Goal: Task Accomplishment & Management: Manage account settings

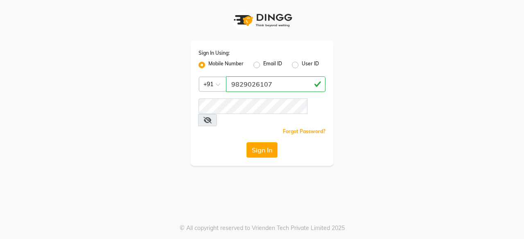
type input "9829026107"
click at [277, 142] on button "Sign In" at bounding box center [261, 150] width 31 height 16
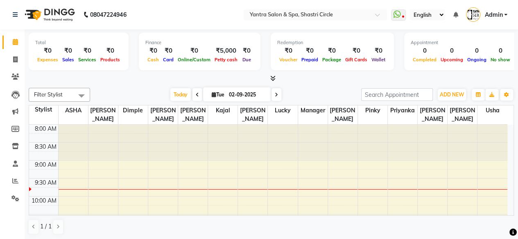
click at [216, 92] on span "Tue" at bounding box center [217, 95] width 17 height 6
select select "9"
select select "2025"
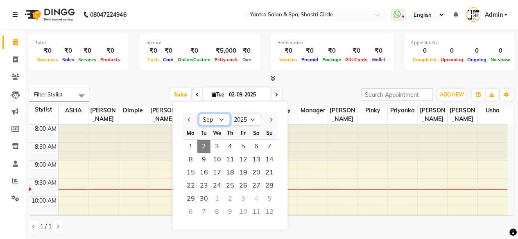
click at [220, 119] on select "Jan Feb Mar Apr May Jun Jul Aug Sep Oct Nov Dec" at bounding box center [214, 120] width 31 height 12
select select "6"
click at [199, 114] on select "Jan Feb Mar Apr May Jun Jul Aug Sep Oct Nov Dec" at bounding box center [214, 120] width 31 height 12
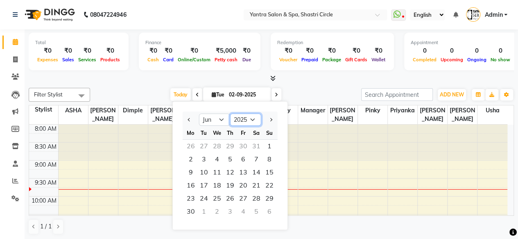
click at [253, 119] on select "2015 2016 2017 2018 2019 2020 2021 2022 2023 2024 2025 2026 2027 2028 2029 2030…" at bounding box center [245, 120] width 31 height 12
select select "2024"
click at [230, 114] on select "2015 2016 2017 2018 2019 2020 2021 2022 2023 2024 2025 2026 2027 2028 2029 2030…" at bounding box center [245, 120] width 31 height 12
click at [251, 147] on span "1" at bounding box center [256, 146] width 13 height 13
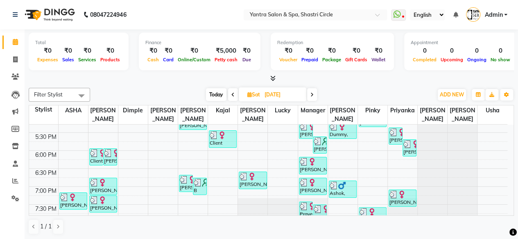
click at [315, 95] on span at bounding box center [312, 94] width 10 height 13
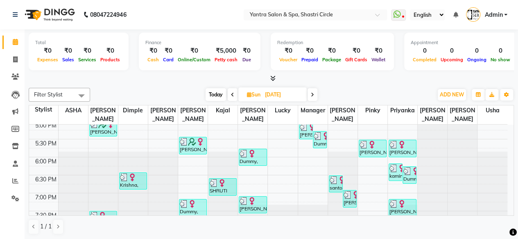
scroll to position [334, 0]
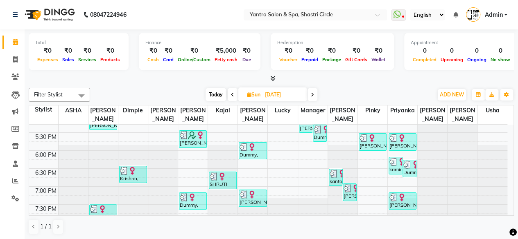
click at [310, 99] on span at bounding box center [312, 94] width 10 height 13
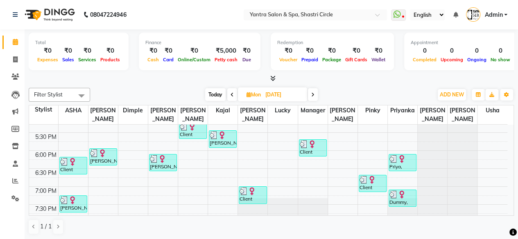
click at [312, 95] on icon at bounding box center [312, 94] width 3 height 5
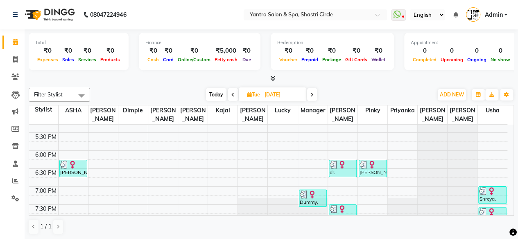
click at [311, 94] on icon at bounding box center [311, 94] width 3 height 5
type input "[DATE]"
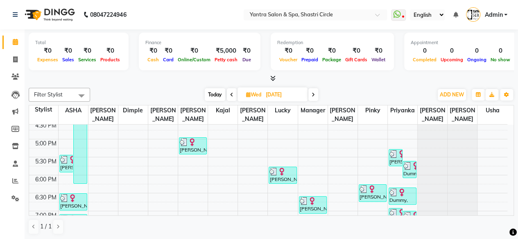
scroll to position [322, 0]
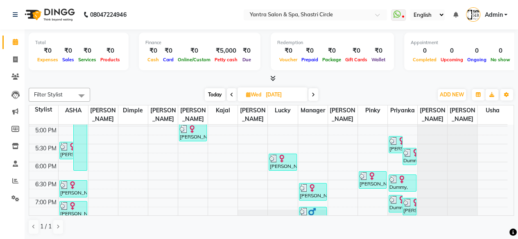
click at [79, 157] on div "Viddhi Shah, TK02, 01:45 PM-06:25 PM, Botoliss Treatment" at bounding box center [80, 89] width 13 height 164
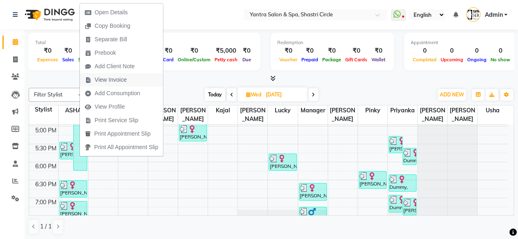
click at [113, 81] on span "View Invoice" at bounding box center [111, 80] width 32 height 9
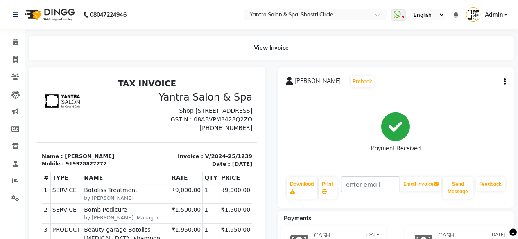
click at [68, 168] on div "919928827272" at bounding box center [85, 163] width 41 height 7
drag, startPoint x: 68, startPoint y: 180, endPoint x: 99, endPoint y: 185, distance: 31.5
click at [99, 169] on div "Name : Viddhi Shah Mobile : 919928827272" at bounding box center [92, 161] width 110 height 16
copy div "9928827272"
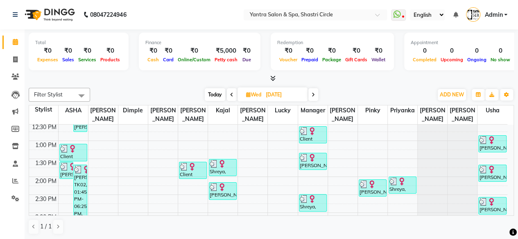
click at [313, 96] on icon at bounding box center [312, 94] width 3 height 5
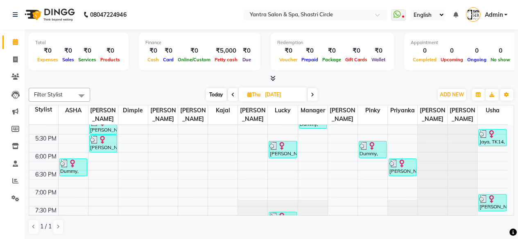
scroll to position [334, 0]
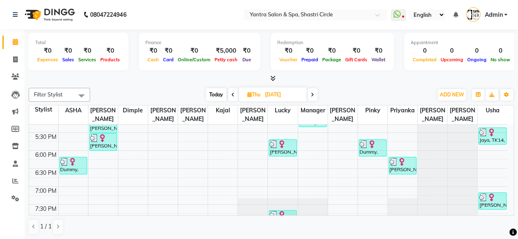
click at [313, 91] on span at bounding box center [312, 94] width 10 height 13
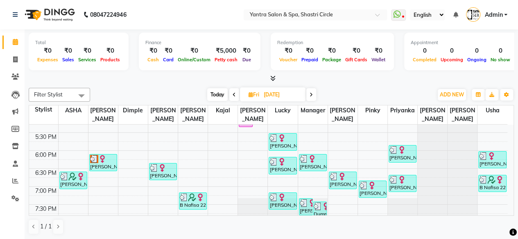
click at [313, 94] on span at bounding box center [311, 94] width 10 height 13
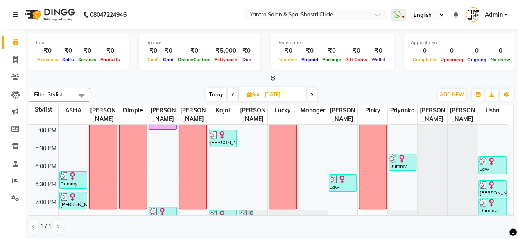
scroll to position [337, 0]
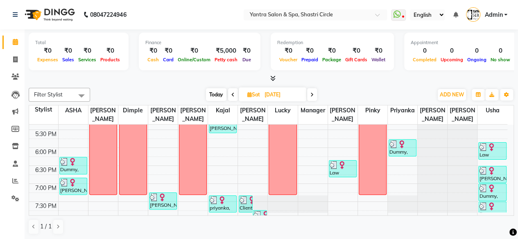
click at [310, 96] on span at bounding box center [312, 94] width 10 height 13
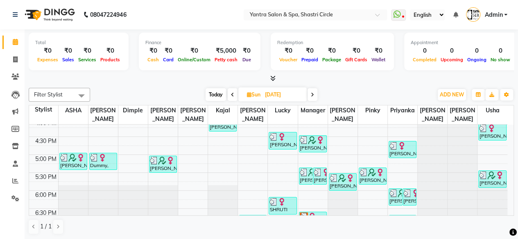
scroll to position [334, 0]
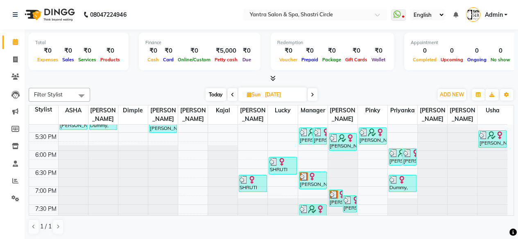
click at [311, 94] on icon at bounding box center [312, 94] width 3 height 5
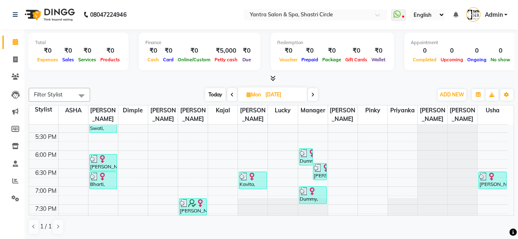
click at [315, 99] on span at bounding box center [313, 94] width 10 height 13
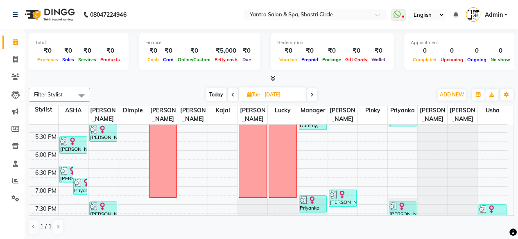
click at [312, 96] on icon at bounding box center [311, 94] width 3 height 5
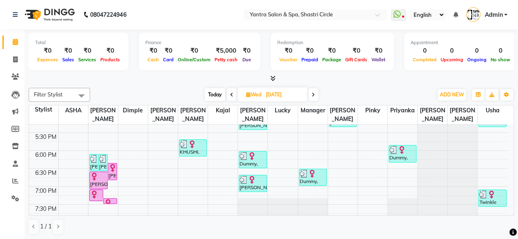
click at [311, 89] on span at bounding box center [313, 94] width 10 height 13
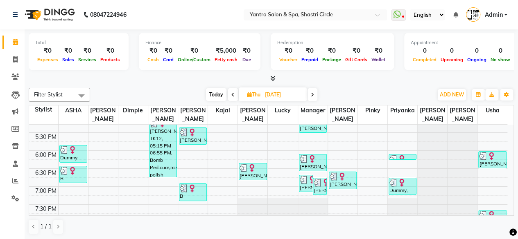
click at [315, 92] on span at bounding box center [312, 94] width 10 height 13
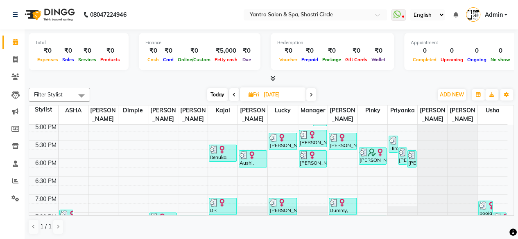
scroll to position [337, 0]
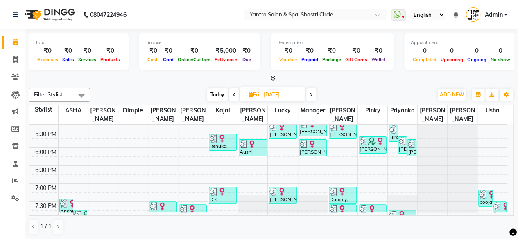
click at [313, 94] on span at bounding box center [311, 94] width 10 height 13
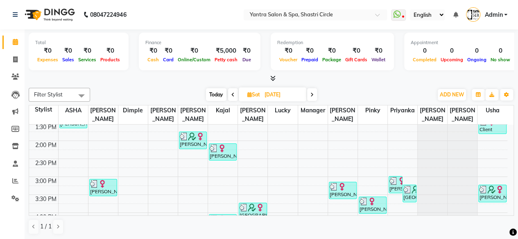
scroll to position [334, 0]
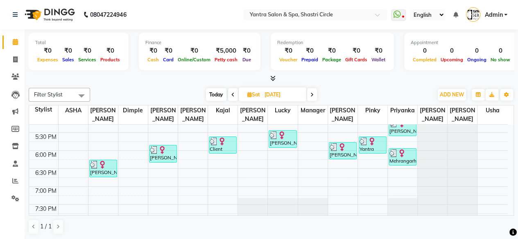
click at [313, 99] on span at bounding box center [312, 94] width 10 height 13
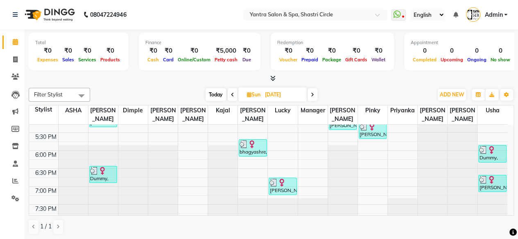
click at [309, 96] on span at bounding box center [312, 94] width 10 height 13
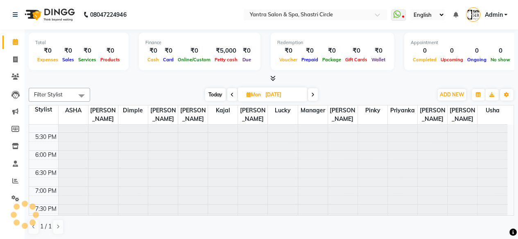
scroll to position [0, 0]
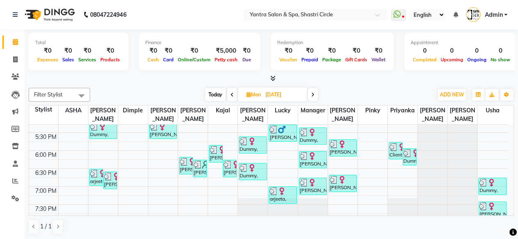
click at [313, 94] on icon at bounding box center [312, 94] width 3 height 5
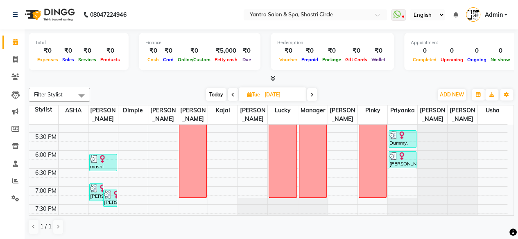
click at [311, 99] on span at bounding box center [312, 94] width 10 height 13
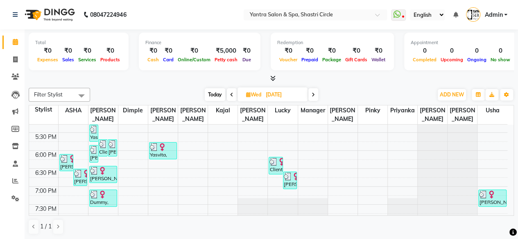
click at [313, 94] on icon at bounding box center [312, 94] width 3 height 5
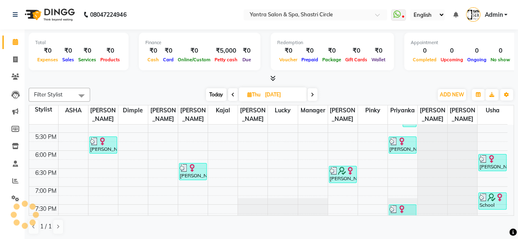
click at [313, 99] on span at bounding box center [312, 94] width 10 height 13
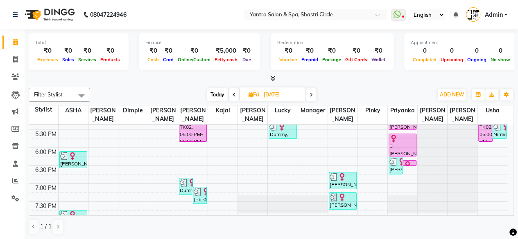
click at [315, 93] on span at bounding box center [311, 94] width 10 height 13
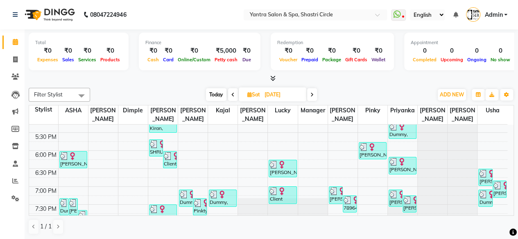
click at [313, 95] on span at bounding box center [312, 94] width 10 height 13
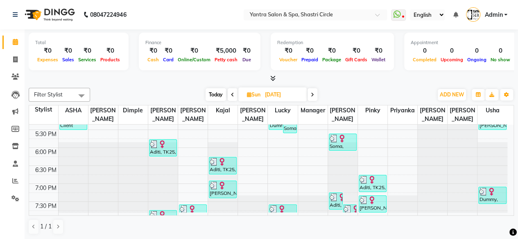
click at [312, 94] on icon at bounding box center [312, 94] width 3 height 5
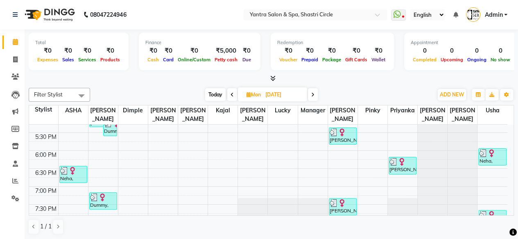
click at [313, 95] on icon at bounding box center [312, 94] width 3 height 5
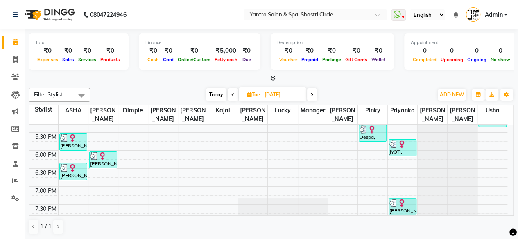
click at [314, 95] on span at bounding box center [312, 94] width 10 height 13
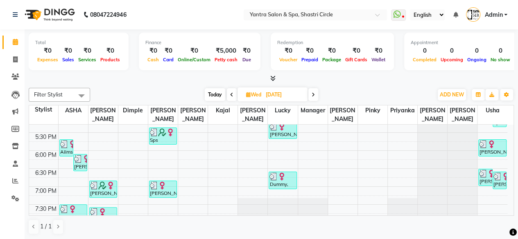
click at [314, 95] on icon at bounding box center [312, 94] width 3 height 5
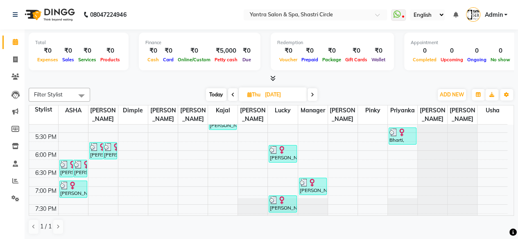
click at [309, 94] on span at bounding box center [312, 94] width 10 height 13
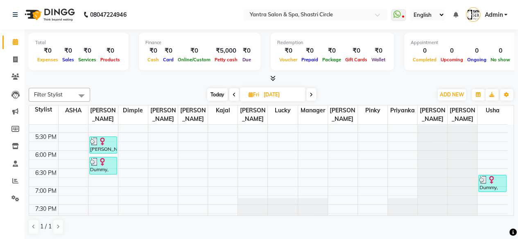
click at [311, 88] on span at bounding box center [311, 94] width 10 height 13
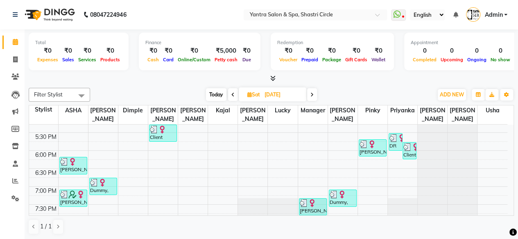
click at [314, 95] on span at bounding box center [312, 94] width 10 height 13
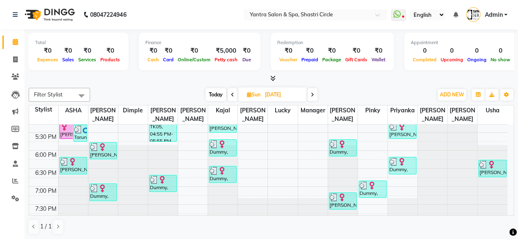
click at [314, 96] on icon at bounding box center [312, 94] width 3 height 5
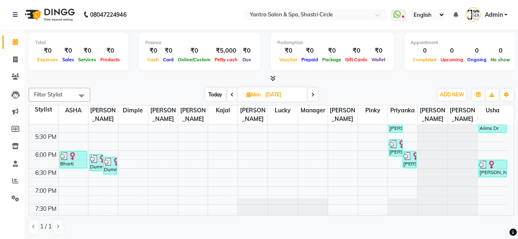
click at [313, 94] on icon at bounding box center [312, 94] width 3 height 5
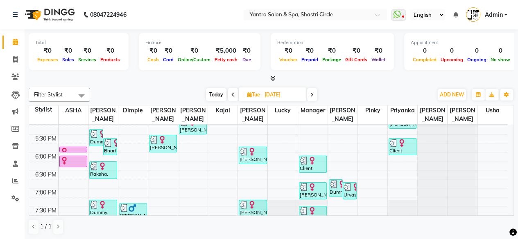
scroll to position [334, 0]
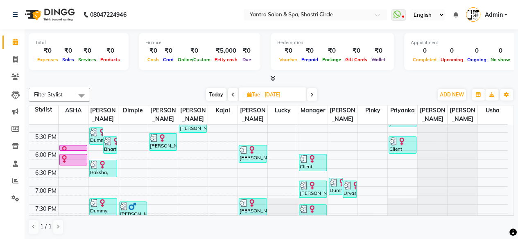
click at [313, 96] on icon at bounding box center [311, 94] width 3 height 5
type input "[DATE]"
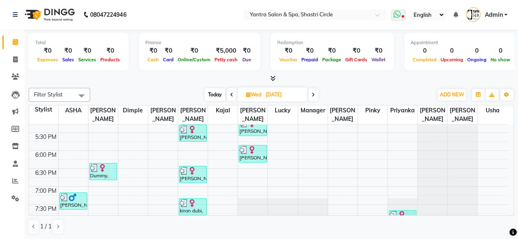
click at [398, 18] on icon at bounding box center [396, 14] width 7 height 8
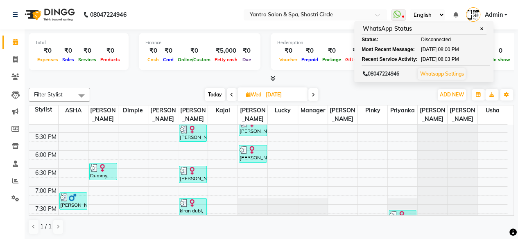
click at [156, 18] on nav "08047224946 Select Location × Yantra Salon & Spa, Shastri Circle WhatsApp Statu…" at bounding box center [259, 14] width 518 height 29
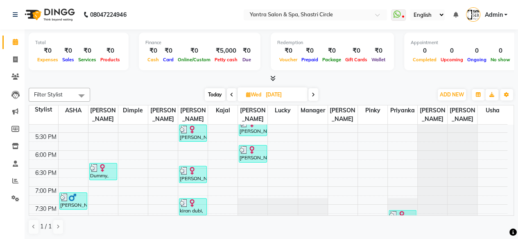
scroll to position [0, 0]
click at [400, 15] on icon at bounding box center [396, 14] width 7 height 8
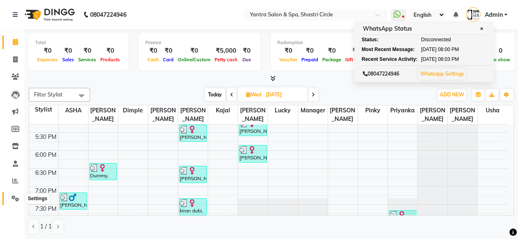
click at [14, 200] on icon at bounding box center [15, 199] width 8 height 6
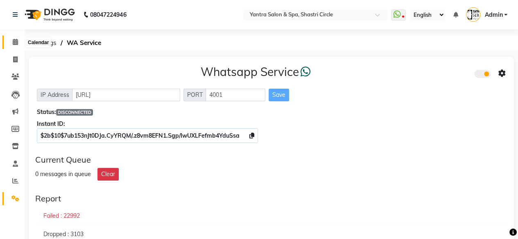
click at [17, 42] on icon at bounding box center [15, 42] width 5 height 6
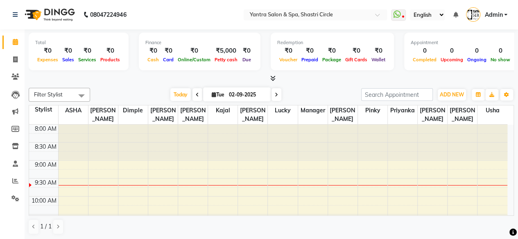
click at [173, 18] on nav "08047224946 Select Location × Yantra Salon & Spa, Shastri Circle WhatsApp Statu…" at bounding box center [259, 14] width 518 height 29
drag, startPoint x: 16, startPoint y: 74, endPoint x: 48, endPoint y: 74, distance: 31.9
click at [16, 75] on icon at bounding box center [15, 77] width 8 height 6
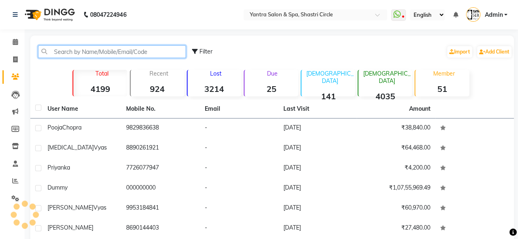
click at [110, 53] on input "text" at bounding box center [112, 51] width 148 height 13
paste input "7737937592"
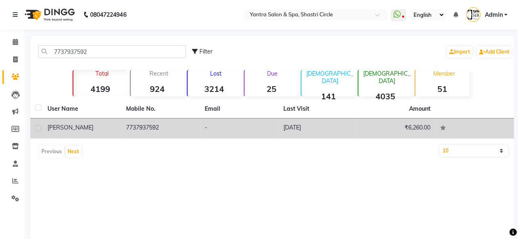
click at [92, 129] on div "Mitasha" at bounding box center [81, 128] width 69 height 9
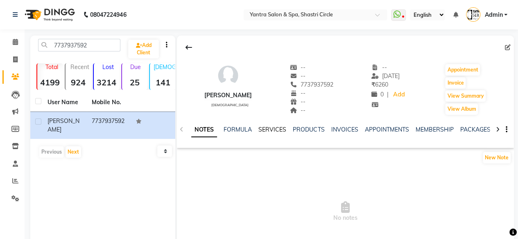
click at [272, 127] on link "SERVICES" at bounding box center [272, 129] width 28 height 7
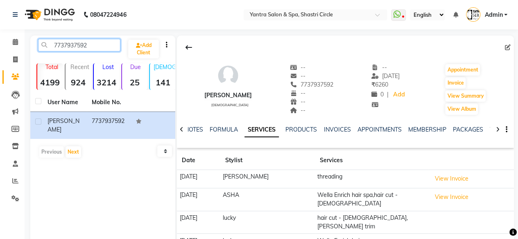
click at [90, 47] on input "7737937592" at bounding box center [79, 45] width 82 height 13
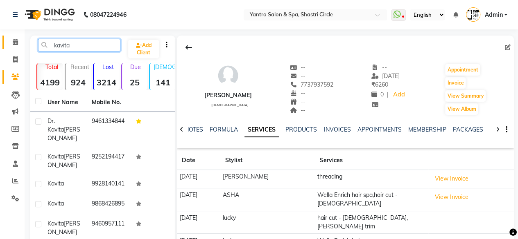
type input "kavita"
click at [7, 40] on link "Calendar" at bounding box center [12, 43] width 20 height 14
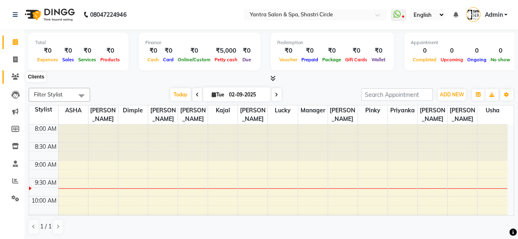
click at [14, 76] on icon at bounding box center [15, 77] width 8 height 6
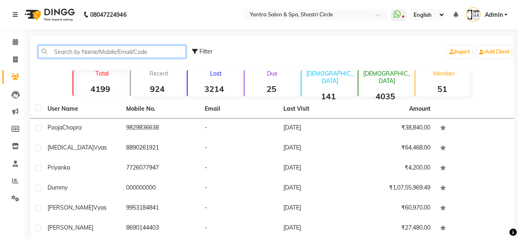
click at [104, 50] on input "text" at bounding box center [112, 51] width 148 height 13
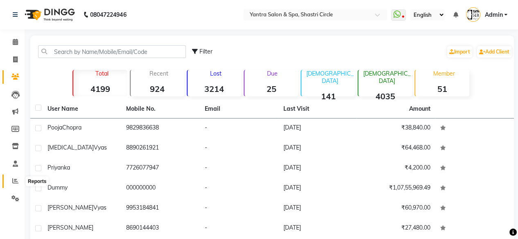
click at [13, 178] on icon at bounding box center [15, 181] width 6 height 6
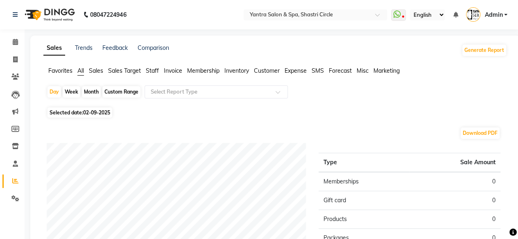
click at [90, 92] on div "Month" at bounding box center [91, 91] width 19 height 11
select select "9"
select select "2025"
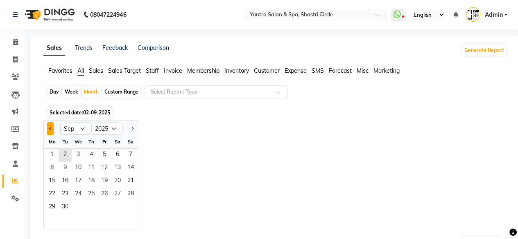
click at [51, 128] on span "Previous month" at bounding box center [50, 128] width 3 height 3
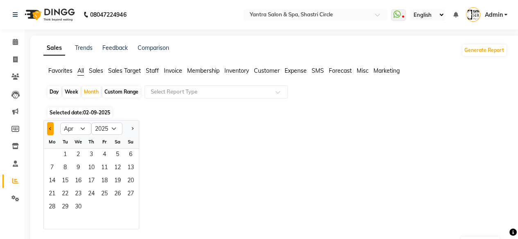
click at [51, 128] on span "Previous month" at bounding box center [50, 128] width 3 height 3
select select "12"
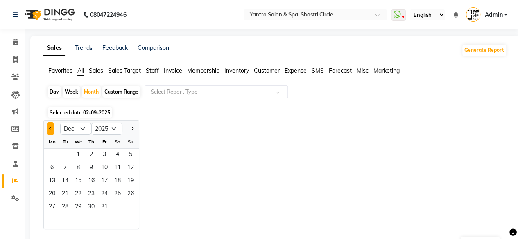
select select "2024"
click at [51, 128] on span "Previous month" at bounding box center [50, 128] width 3 height 3
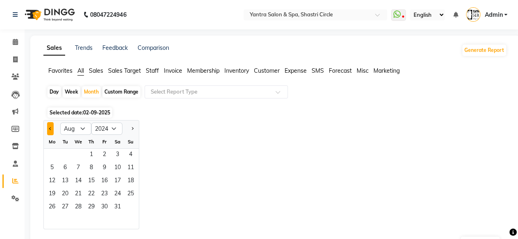
click at [51, 128] on span "Previous month" at bounding box center [50, 128] width 3 height 3
select select "6"
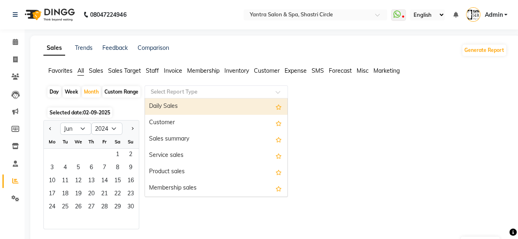
click at [216, 90] on input "text" at bounding box center [208, 92] width 118 height 8
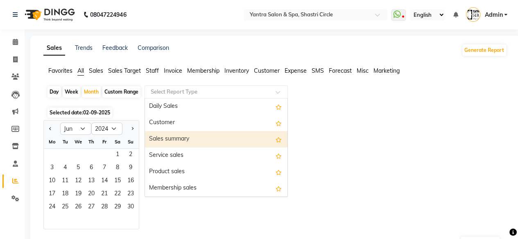
click at [200, 147] on div "Sales summary" at bounding box center [216, 139] width 142 height 16
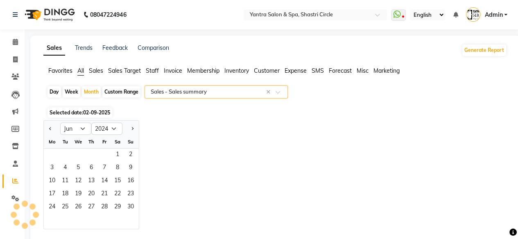
select select "full_report"
select select "csv"
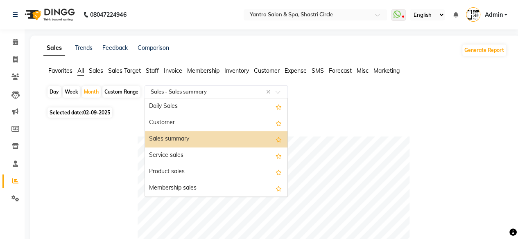
click at [217, 95] on input "text" at bounding box center [208, 92] width 118 height 8
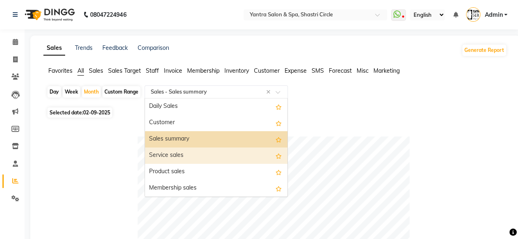
click at [202, 154] on div "Service sales" at bounding box center [216, 156] width 142 height 16
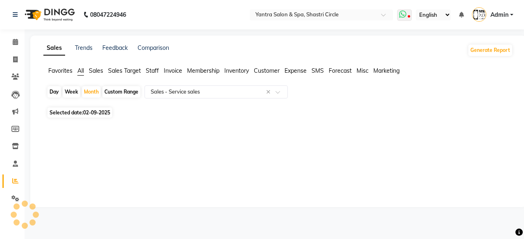
click at [407, 16] on span at bounding box center [404, 14] width 15 height 11
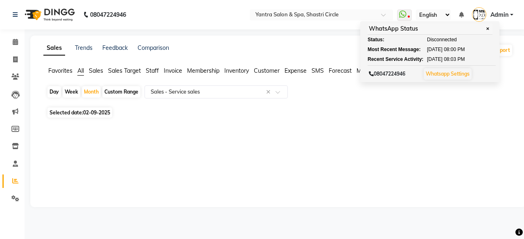
click at [209, 17] on nav "08047224946 Select Location × Yantra Salon & Spa, Shastri Circle WhatsApp Statu…" at bounding box center [262, 14] width 524 height 29
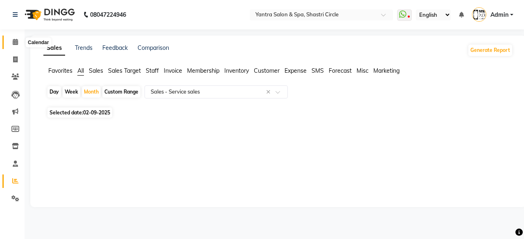
click at [13, 43] on icon at bounding box center [15, 42] width 5 height 6
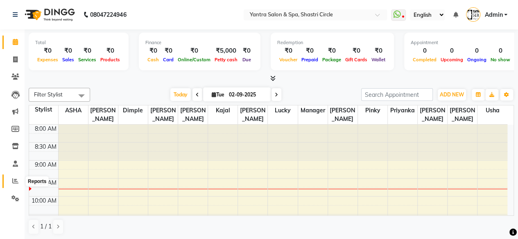
click at [12, 182] on icon at bounding box center [15, 181] width 6 height 6
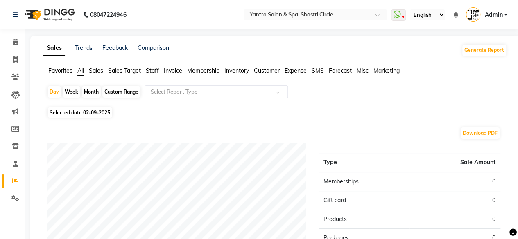
click at [94, 94] on div "Month" at bounding box center [91, 91] width 19 height 11
select select "9"
select select "2025"
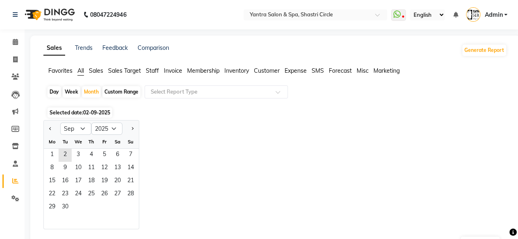
click at [55, 129] on div at bounding box center [52, 128] width 16 height 13
click at [50, 129] on span "Previous month" at bounding box center [50, 128] width 3 height 3
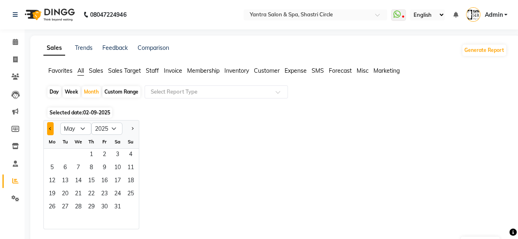
click at [50, 129] on span "Previous month" at bounding box center [50, 128] width 3 height 3
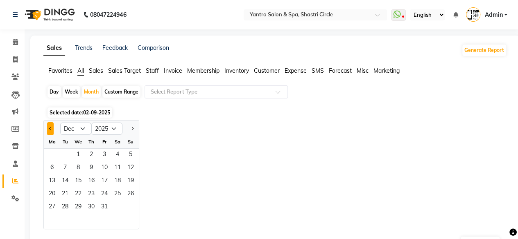
click at [50, 129] on span "Previous month" at bounding box center [50, 128] width 3 height 3
select select "11"
select select "2024"
click at [50, 129] on span "Previous month" at bounding box center [50, 128] width 3 height 3
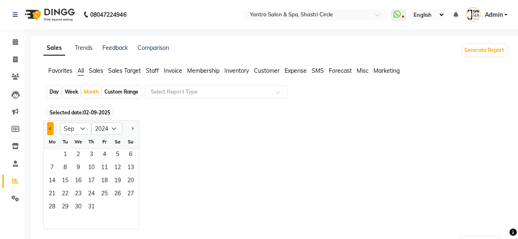
click at [50, 129] on span "Previous month" at bounding box center [50, 128] width 3 height 3
select select "6"
click at [232, 95] on input "text" at bounding box center [208, 92] width 118 height 8
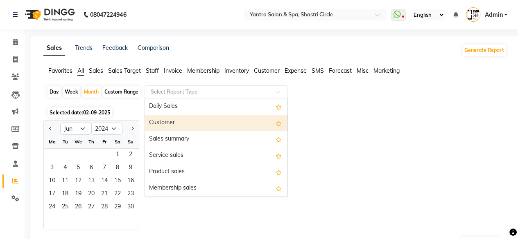
click at [54, 127] on div at bounding box center [52, 128] width 16 height 13
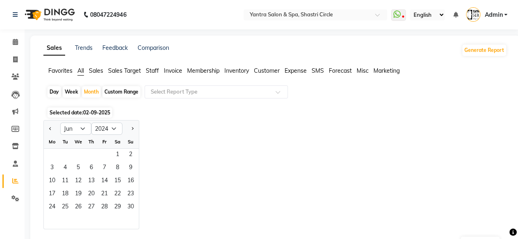
click at [92, 114] on span "02-09-2025" at bounding box center [96, 113] width 27 height 6
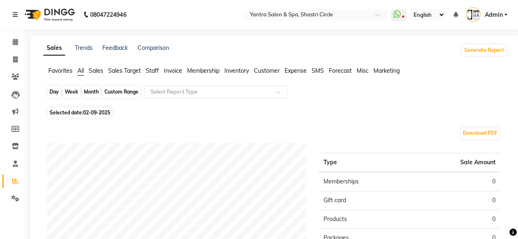
click at [93, 92] on div "Month" at bounding box center [91, 91] width 19 height 11
select select "9"
select select "2025"
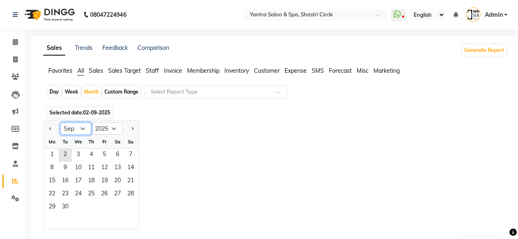
click at [82, 128] on select "Jan Feb Mar Apr May Jun Jul Aug Sep Oct Nov Dec" at bounding box center [75, 129] width 31 height 12
select select "6"
click at [60, 123] on select "Jan Feb Mar Apr May Jun Jul Aug Sep Oct Nov Dec" at bounding box center [75, 129] width 31 height 12
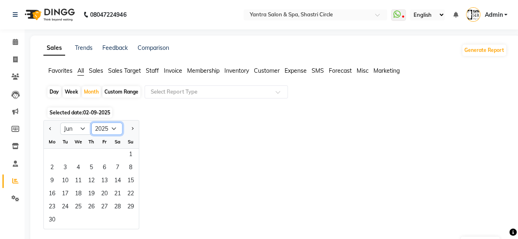
click at [115, 129] on select "2015 2016 2017 2018 2019 2020 2021 2022 2023 2024 2025 2026 2027 2028 2029 2030…" at bounding box center [106, 129] width 31 height 12
select select "2024"
click at [91, 123] on select "2015 2016 2017 2018 2019 2020 2021 2022 2023 2024 2025 2026 2027 2028 2029 2030…" at bounding box center [106, 129] width 31 height 12
click at [112, 154] on span "1" at bounding box center [117, 155] width 13 height 13
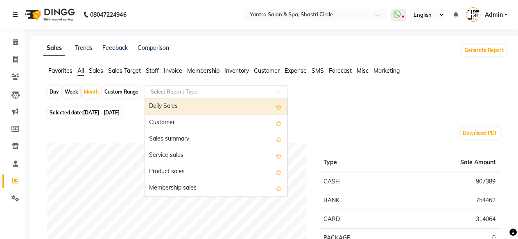
click at [191, 95] on input "text" at bounding box center [208, 92] width 118 height 8
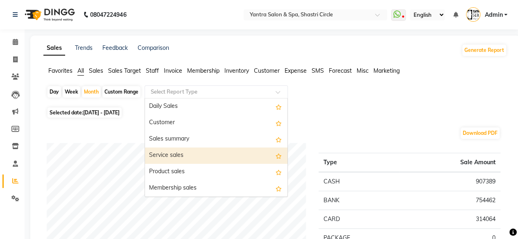
click at [192, 151] on div "Service sales" at bounding box center [216, 156] width 142 height 16
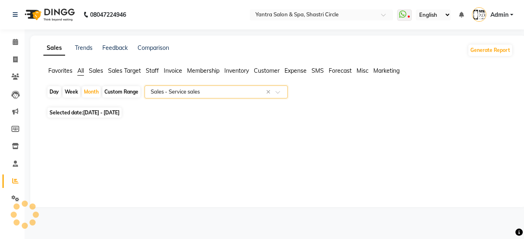
select select "full_report"
select select "csv"
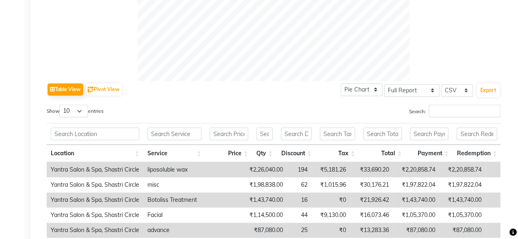
scroll to position [450, 0]
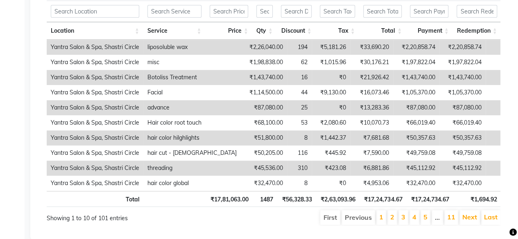
drag, startPoint x: 220, startPoint y: 162, endPoint x: 246, endPoint y: 235, distance: 77.5
click at [241, 164] on td "₹45,536.00" at bounding box center [264, 168] width 46 height 15
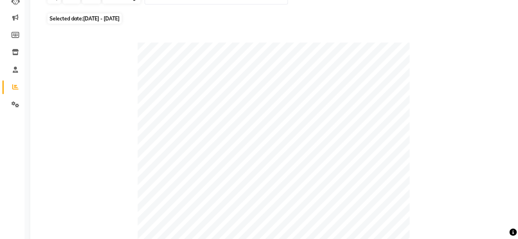
scroll to position [0, 0]
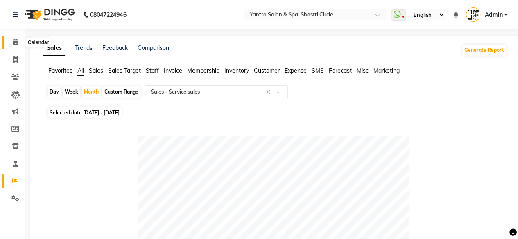
click at [13, 41] on icon at bounding box center [15, 42] width 5 height 6
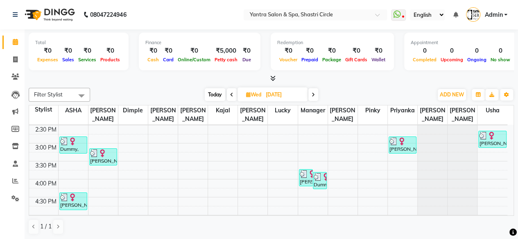
scroll to position [235, 0]
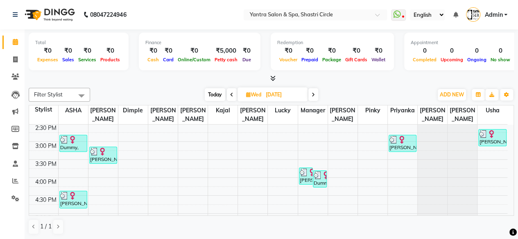
click at [312, 93] on icon at bounding box center [312, 94] width 3 height 5
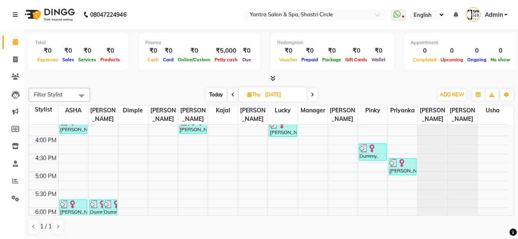
scroll to position [337, 0]
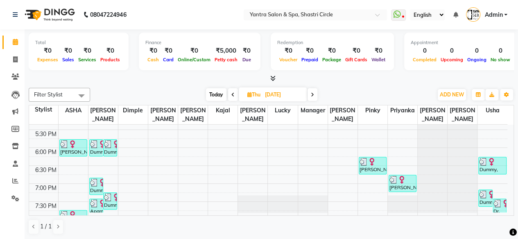
click at [313, 97] on icon at bounding box center [312, 94] width 3 height 5
type input "05-07-2024"
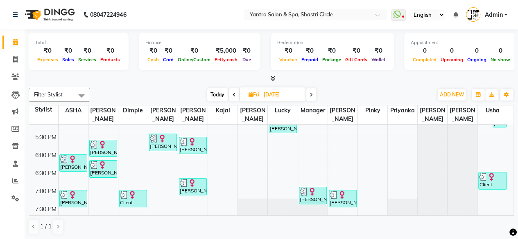
scroll to position [334, 0]
click at [20, 77] on span at bounding box center [15, 76] width 14 height 9
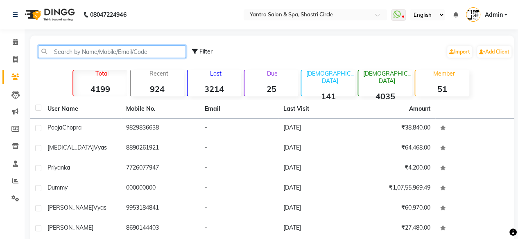
click at [102, 50] on input "text" at bounding box center [112, 51] width 148 height 13
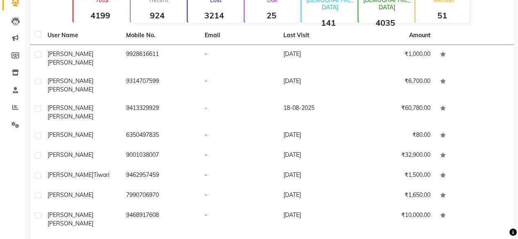
scroll to position [33, 0]
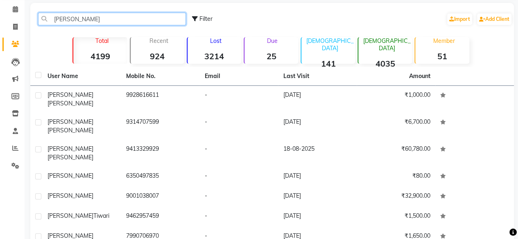
click at [88, 22] on input "saroj" at bounding box center [112, 19] width 148 height 13
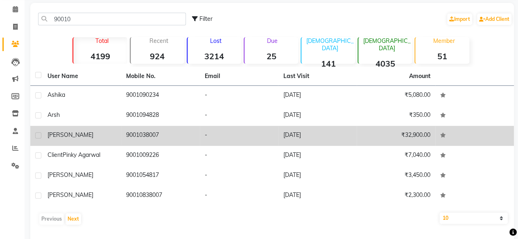
click at [157, 136] on td "9001038007" at bounding box center [160, 136] width 79 height 20
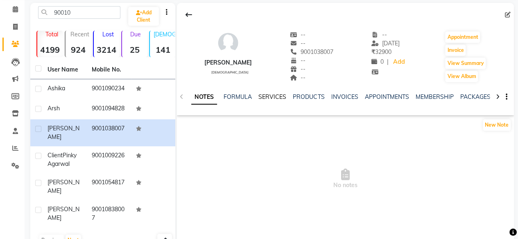
click at [272, 99] on link "SERVICES" at bounding box center [272, 96] width 28 height 7
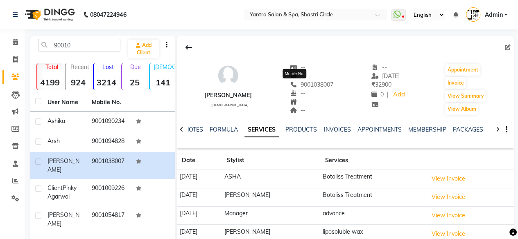
click at [302, 83] on span "9001038007" at bounding box center [311, 84] width 43 height 7
copy span "9001038007"
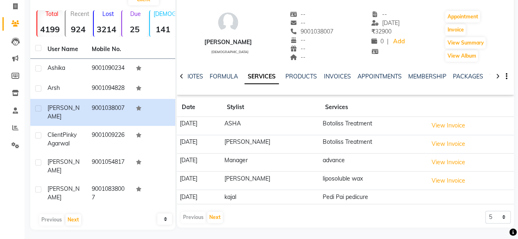
scroll to position [13, 0]
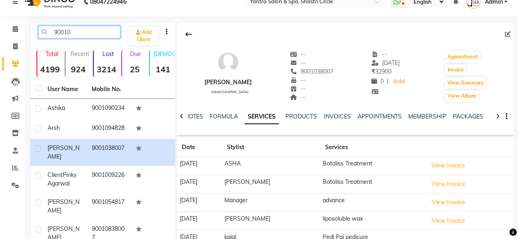
click at [83, 32] on input "90010" at bounding box center [79, 32] width 82 height 13
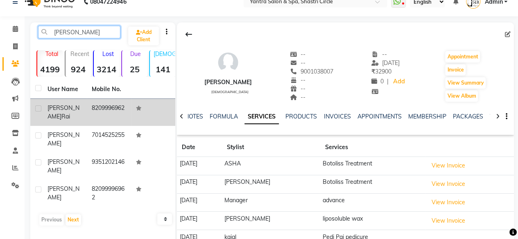
type input "laxit"
click at [110, 108] on td "8209996962" at bounding box center [109, 112] width 44 height 27
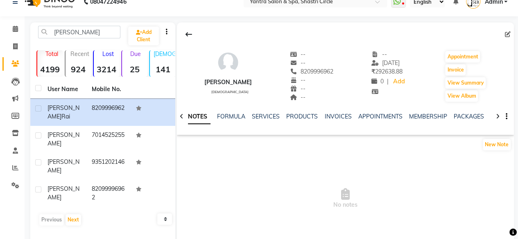
click at [333, 120] on div "INVOICES" at bounding box center [337, 117] width 27 height 9
click at [265, 119] on link "SERVICES" at bounding box center [266, 116] width 28 height 7
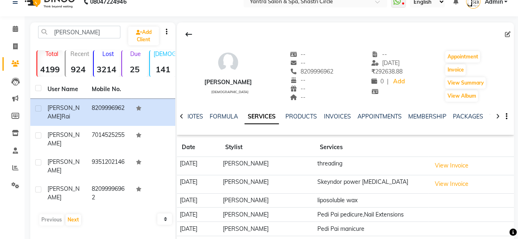
scroll to position [54, 0]
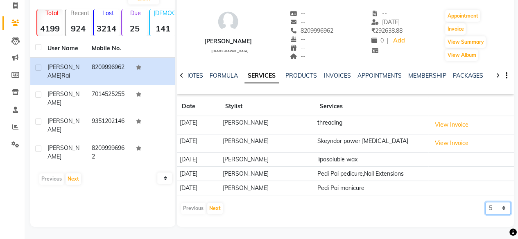
click at [493, 209] on select "5 10 50 100 500" at bounding box center [497, 208] width 25 height 13
select select "500"
click at [485, 202] on select "5 10 50 100 500" at bounding box center [497, 208] width 25 height 13
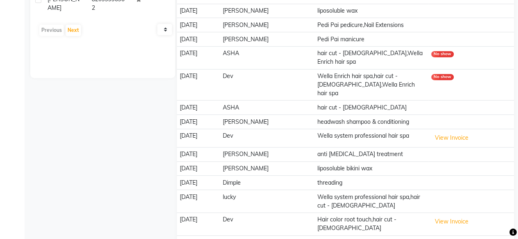
scroll to position [0, 0]
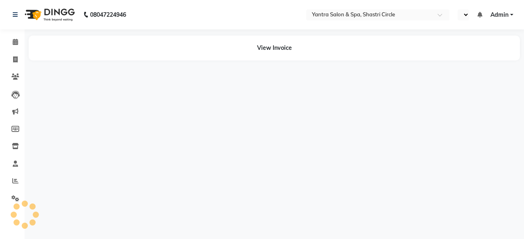
select select "en"
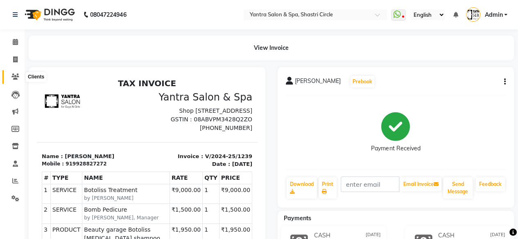
drag, startPoint x: 10, startPoint y: 74, endPoint x: 19, endPoint y: 76, distance: 9.1
click at [10, 74] on span at bounding box center [15, 76] width 14 height 9
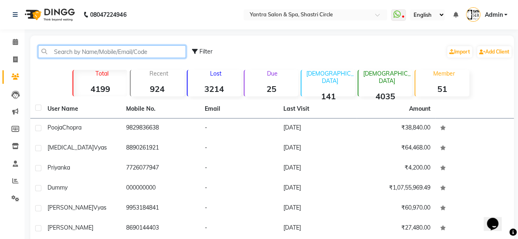
click at [107, 51] on input "text" at bounding box center [112, 51] width 148 height 13
paste input "9928827272"
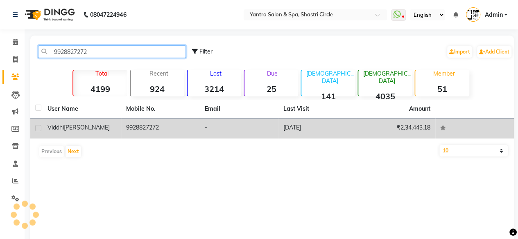
type input "9928827272"
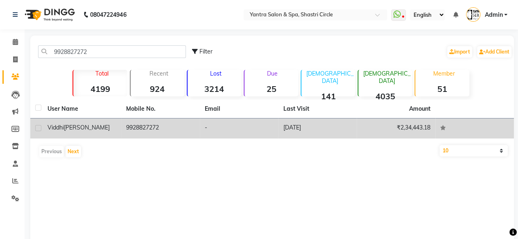
click at [98, 125] on div "[PERSON_NAME]" at bounding box center [81, 128] width 69 height 9
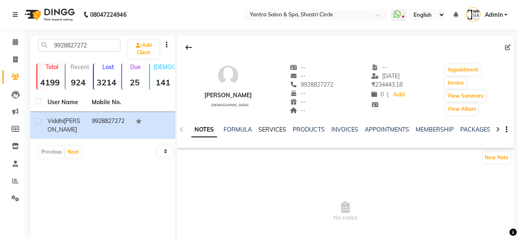
click at [273, 128] on link "SERVICES" at bounding box center [272, 129] width 28 height 7
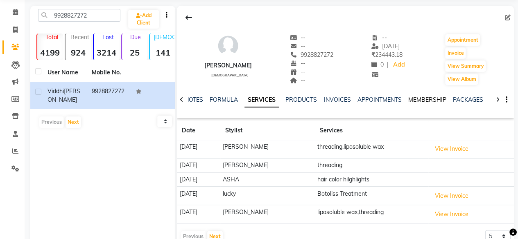
scroll to position [54, 0]
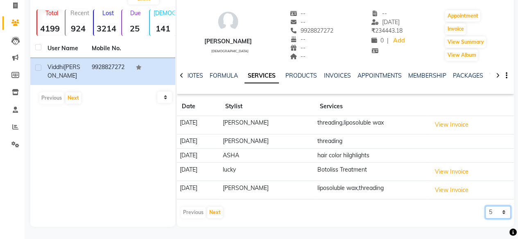
click at [493, 211] on select "5 10 50 100 500" at bounding box center [497, 212] width 25 height 13
select select "500"
click at [485, 206] on select "5 10 50 100 500" at bounding box center [497, 212] width 25 height 13
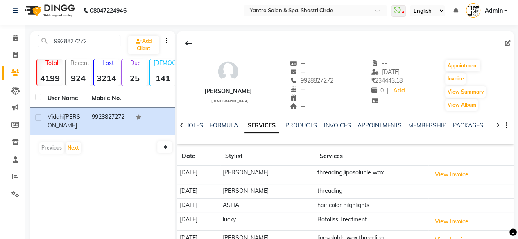
scroll to position [0, 0]
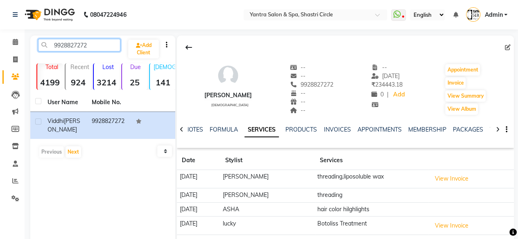
click at [98, 45] on input "9928827272" at bounding box center [79, 45] width 82 height 13
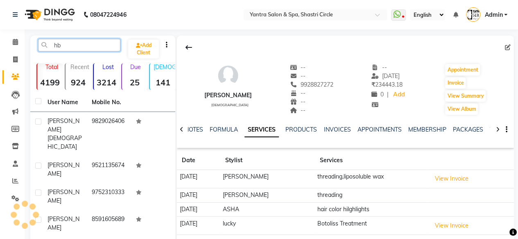
type input "h"
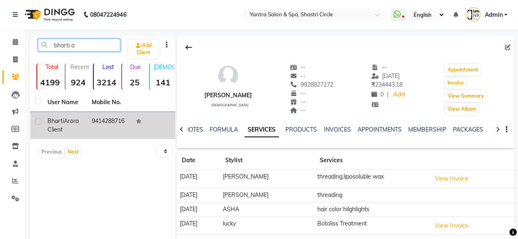
type input "bharti a"
click at [79, 120] on span "Arora Client" at bounding box center [62, 125] width 31 height 16
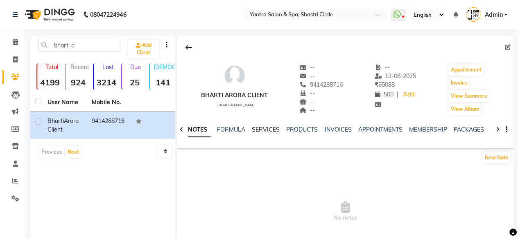
click at [266, 129] on link "SERVICES" at bounding box center [266, 129] width 28 height 7
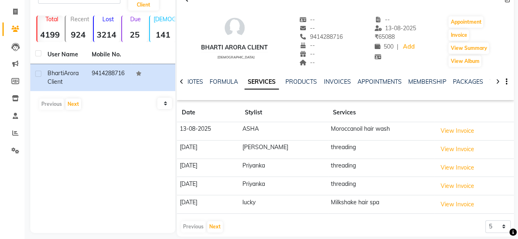
scroll to position [55, 0]
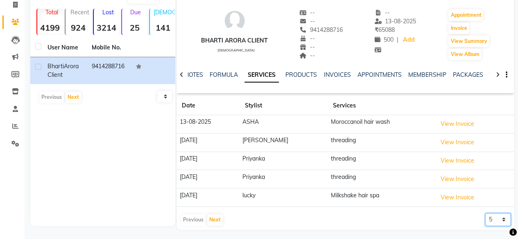
click at [501, 221] on select "5 10 50 100 500" at bounding box center [497, 220] width 25 height 13
select select "500"
click at [485, 214] on select "5 10 50 100 500" at bounding box center [497, 220] width 25 height 13
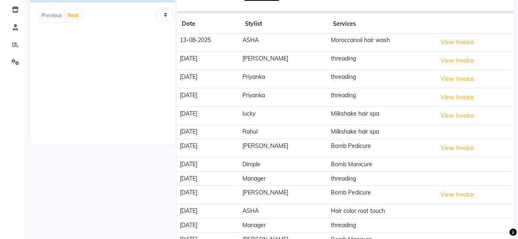
scroll to position [0, 0]
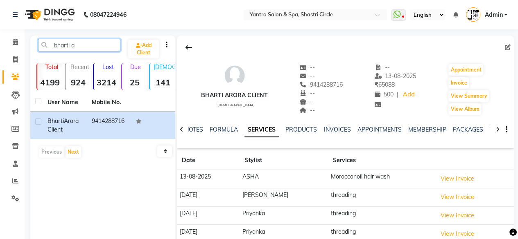
click at [83, 50] on input "bharti a" at bounding box center [79, 45] width 82 height 13
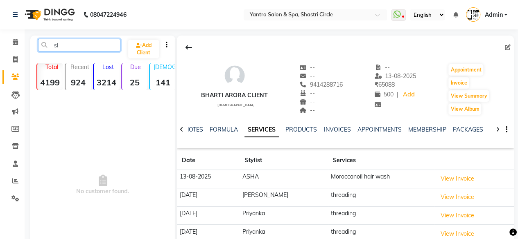
type input "s"
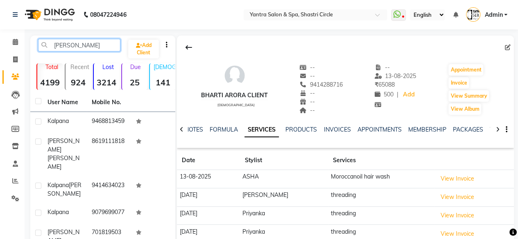
click at [77, 46] on input "[PERSON_NAME]" at bounding box center [79, 45] width 82 height 13
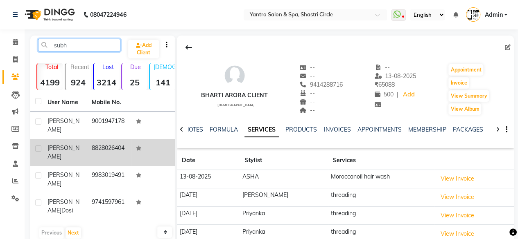
type input "subh"
click at [99, 142] on td "8828026404" at bounding box center [109, 152] width 44 height 27
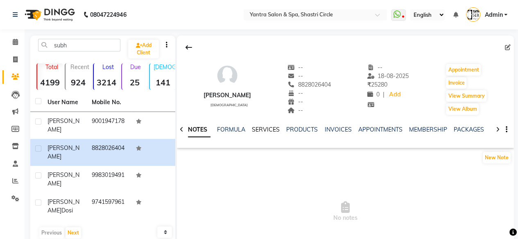
click at [272, 129] on link "SERVICES" at bounding box center [266, 129] width 28 height 7
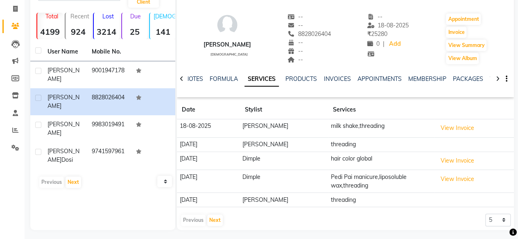
scroll to position [54, 0]
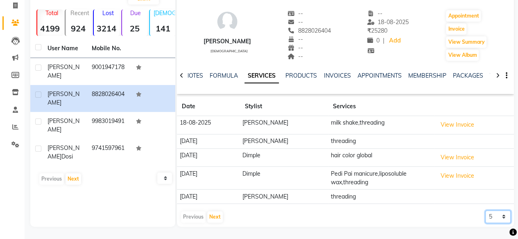
click at [500, 218] on select "5 10 50 100 500" at bounding box center [497, 217] width 25 height 13
select select "500"
click at [485, 211] on select "5 10 50 100 500" at bounding box center [497, 217] width 25 height 13
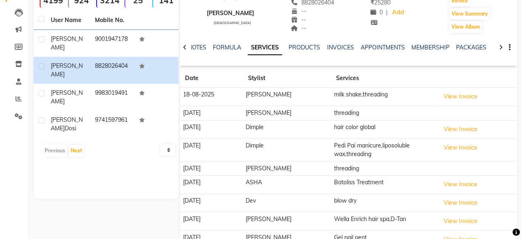
scroll to position [95, 0]
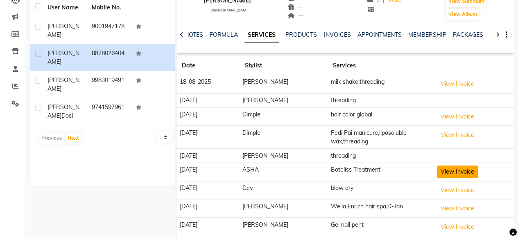
click at [444, 171] on button "View Invoice" at bounding box center [457, 172] width 41 height 13
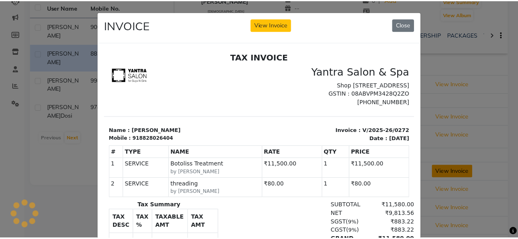
scroll to position [0, 0]
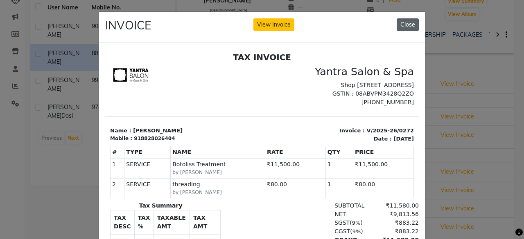
click at [407, 21] on button "Close" at bounding box center [407, 24] width 22 height 13
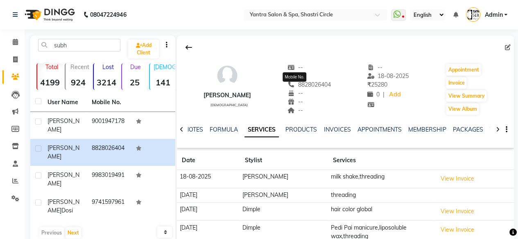
click at [302, 83] on span "8828026404" at bounding box center [308, 84] width 43 height 7
copy span "8828026404"
click at [405, 14] on div "WhatsApp Status ✕ Status: Disconnected Most Recent Message: [DATE] 08:00 PM Rec…" at bounding box center [398, 14] width 15 height 9
click at [405, 14] on span at bounding box center [398, 14] width 15 height 11
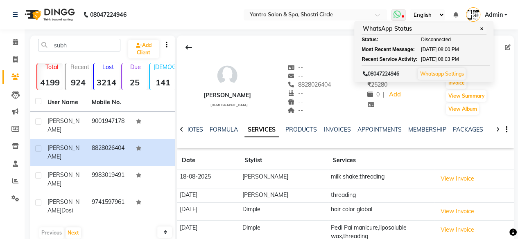
click at [460, 76] on link "Whatsapp Settings" at bounding box center [441, 74] width 44 height 6
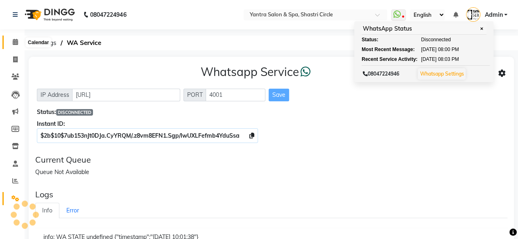
click at [9, 41] on span at bounding box center [15, 42] width 14 height 9
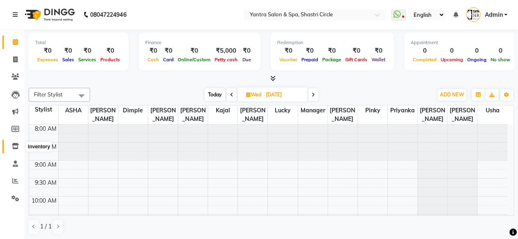
click at [18, 144] on icon at bounding box center [15, 146] width 7 height 6
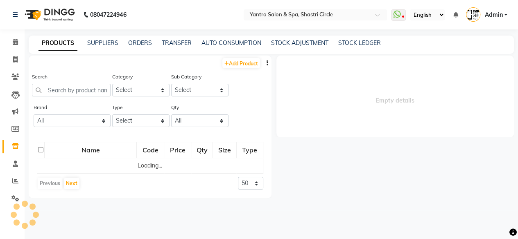
select select
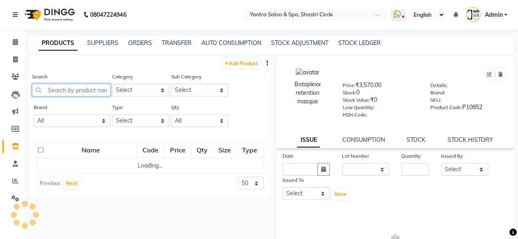
click at [77, 88] on input "text" at bounding box center [71, 90] width 79 height 13
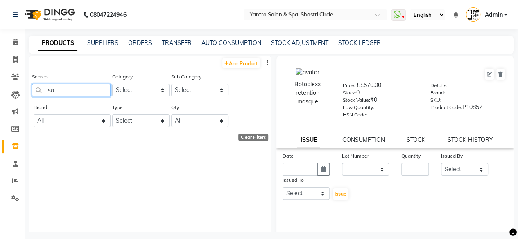
type input "s"
type input "d"
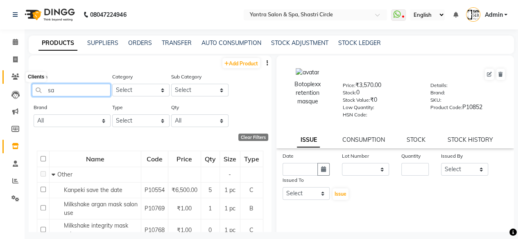
type input "sa"
click at [14, 72] on span at bounding box center [15, 76] width 14 height 9
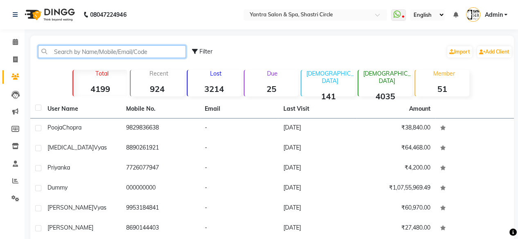
click at [93, 47] on input "text" at bounding box center [112, 51] width 148 height 13
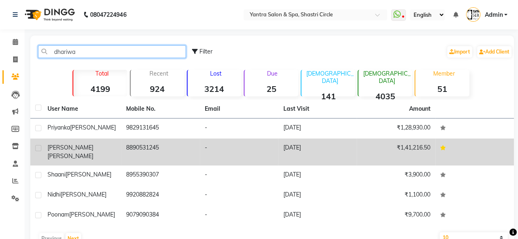
type input "dhariwa"
click at [151, 149] on td "8890531245" at bounding box center [160, 152] width 79 height 27
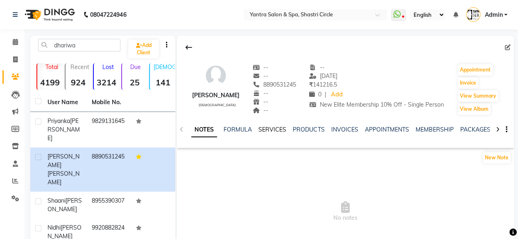
click at [273, 129] on link "SERVICES" at bounding box center [272, 129] width 28 height 7
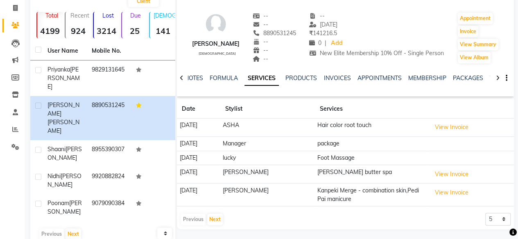
scroll to position [54, 0]
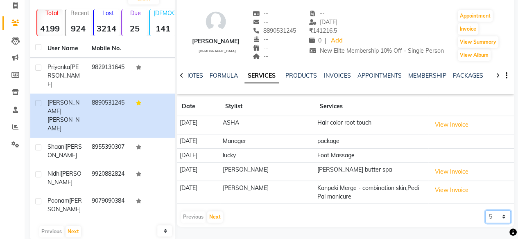
click at [501, 218] on select "5 10 50 100 500" at bounding box center [497, 217] width 25 height 13
select select "500"
click at [485, 211] on select "5 10 50 100 500" at bounding box center [497, 217] width 25 height 13
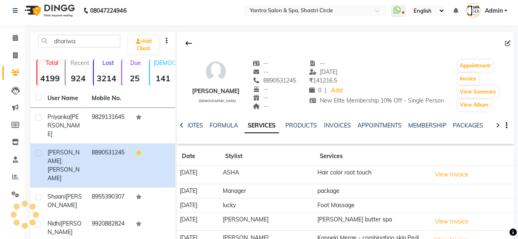
scroll to position [0, 0]
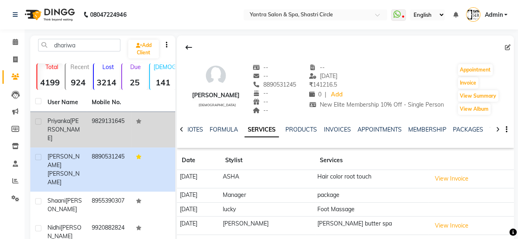
click at [68, 128] on span "[PERSON_NAME]" at bounding box center [63, 129] width 32 height 25
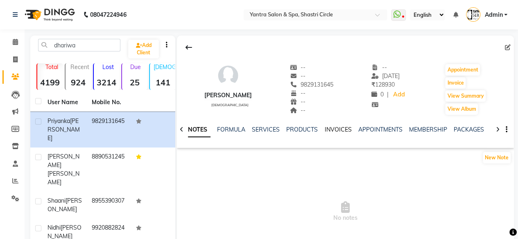
click at [336, 130] on link "INVOICES" at bounding box center [337, 129] width 27 height 7
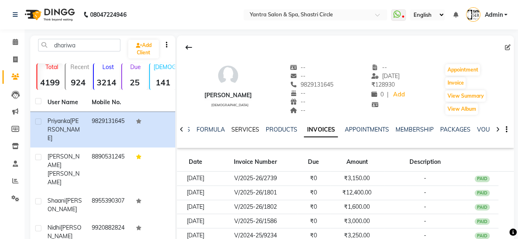
click at [241, 128] on link "SERVICES" at bounding box center [245, 129] width 28 height 7
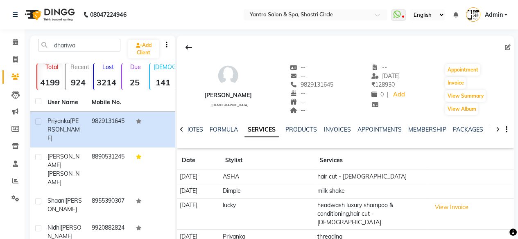
scroll to position [54, 0]
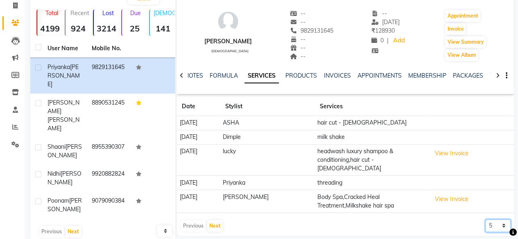
click at [492, 220] on select "5 10 50 100 500" at bounding box center [497, 226] width 25 height 13
select select "500"
click at [485, 220] on select "5 10 50 100 500" at bounding box center [497, 226] width 25 height 13
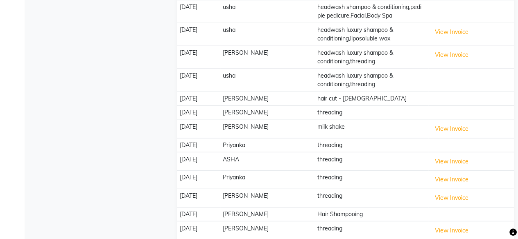
scroll to position [908, 0]
